Goal: Task Accomplishment & Management: Complete application form

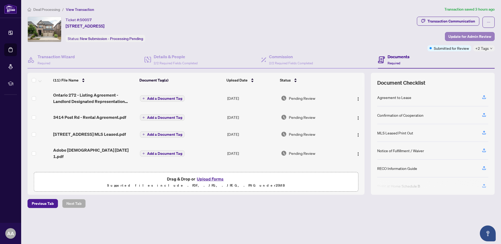
scroll to position [115, 0]
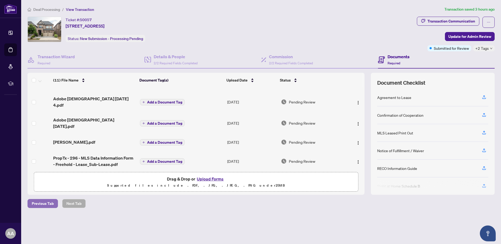
click at [44, 204] on span "Previous Tab" at bounding box center [43, 203] width 22 height 8
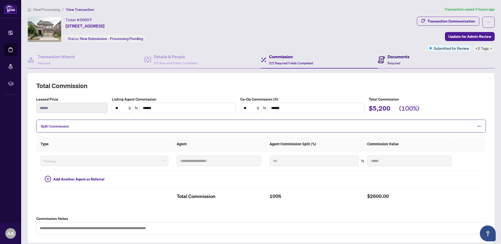
click at [395, 58] on h4 "Documents" at bounding box center [398, 56] width 22 height 6
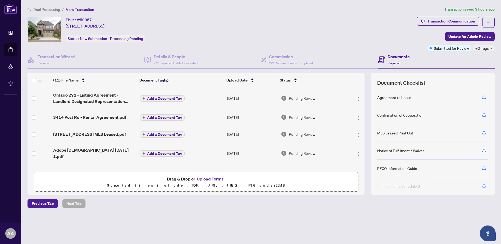
click at [211, 179] on button "Upload Forms" at bounding box center [210, 178] width 30 height 7
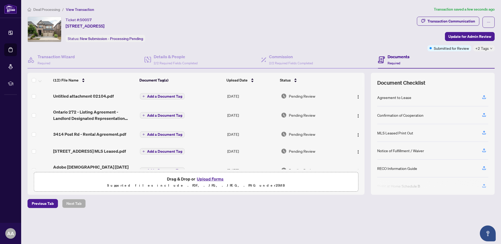
click at [159, 96] on span "Add a Document Tag" at bounding box center [164, 96] width 35 height 4
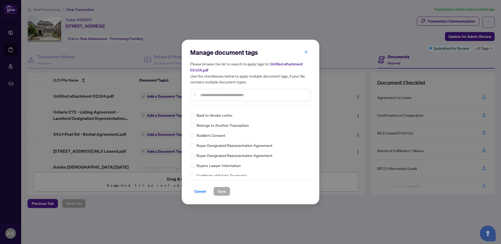
scroll to position [176, 0]
click at [211, 95] on input "text" at bounding box center [253, 95] width 106 height 6
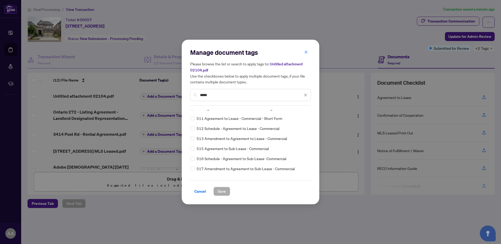
scroll to position [398, 0]
click at [220, 96] on input "*****" at bounding box center [251, 95] width 103 height 6
type input "*"
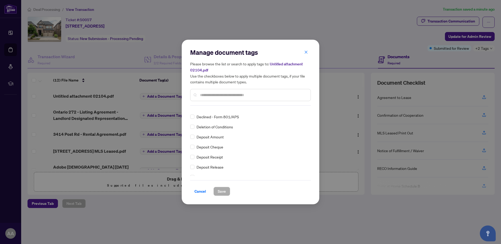
scroll to position [0, 0]
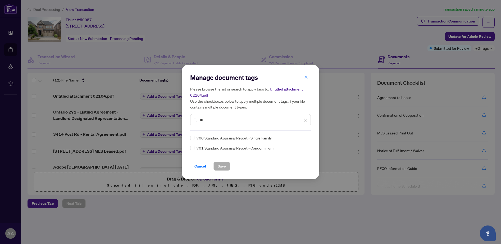
type input "*"
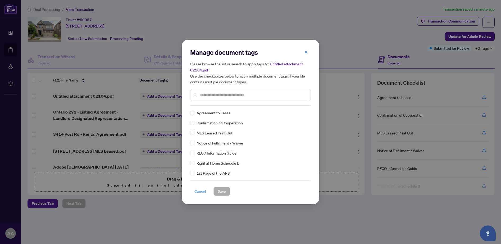
click at [199, 188] on span "Cancel" at bounding box center [200, 191] width 12 height 8
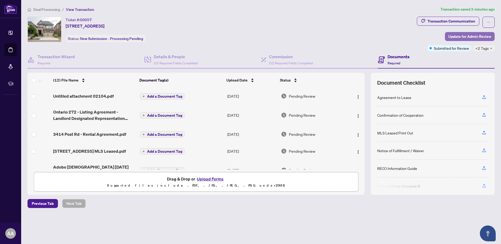
click at [472, 35] on span "Update for Admin Review" at bounding box center [469, 36] width 43 height 8
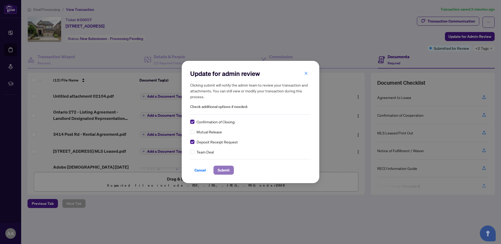
click at [225, 171] on span "Submit" at bounding box center [224, 170] width 12 height 8
